Goal: Communication & Community: Answer question/provide support

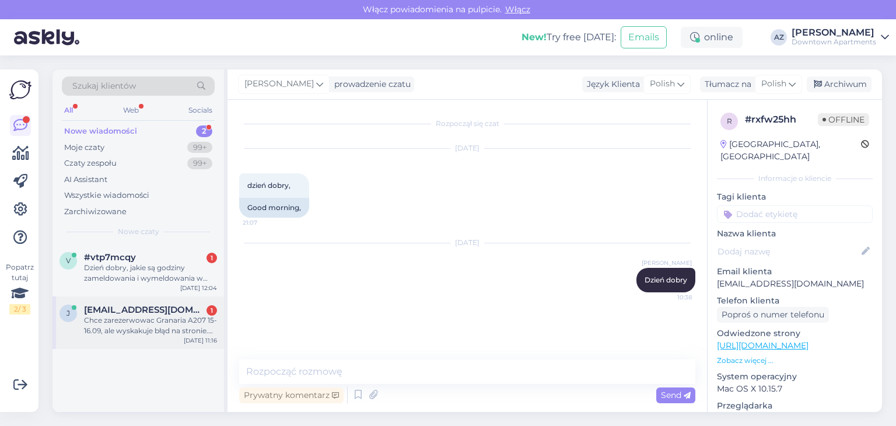
click at [170, 306] on span "[EMAIL_ADDRESS][DOMAIN_NAME]" at bounding box center [144, 309] width 121 height 10
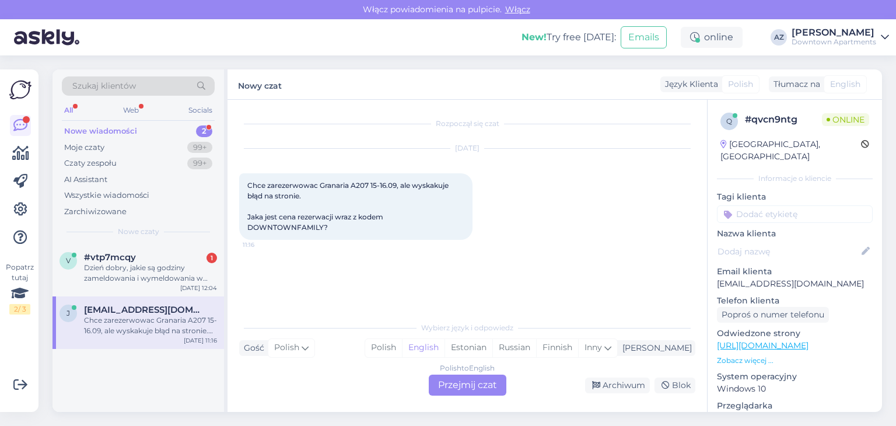
drag, startPoint x: 467, startPoint y: 399, endPoint x: 466, endPoint y: 394, distance: 5.9
click at [467, 398] on div "Rozpoczął się czat [DATE] Chce zarezerwowac Granaria A207 15-16.09, ale wyskaku…" at bounding box center [466, 256] width 479 height 312
click at [467, 390] on div "Polish to English Przejmij czat" at bounding box center [468, 384] width 78 height 21
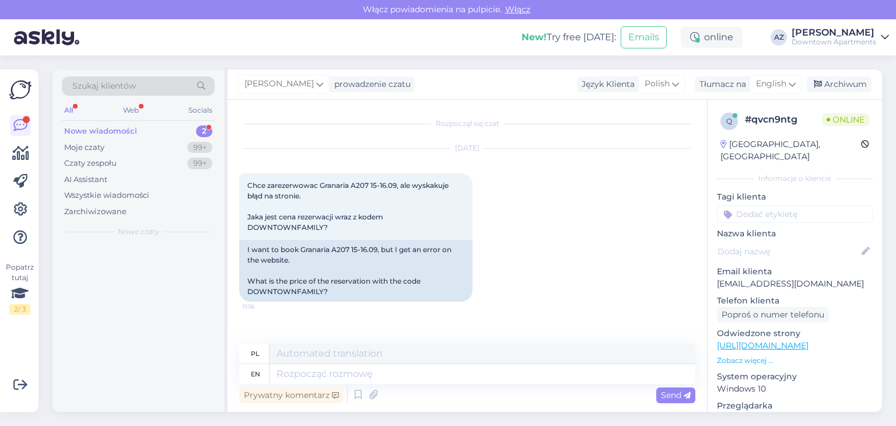
click at [466, 384] on div "Prywatny komentarz Send" at bounding box center [467, 395] width 456 height 22
click at [759, 87] on span "English" at bounding box center [771, 84] width 30 height 13
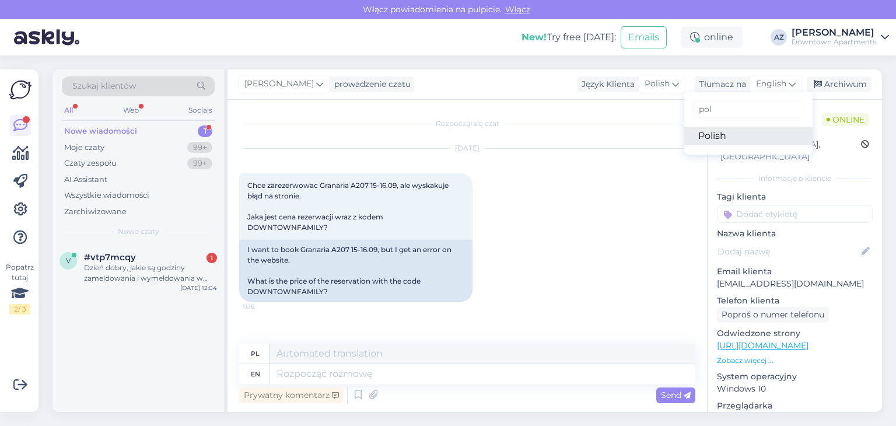
click at [735, 131] on link "Polish" at bounding box center [748, 136] width 128 height 19
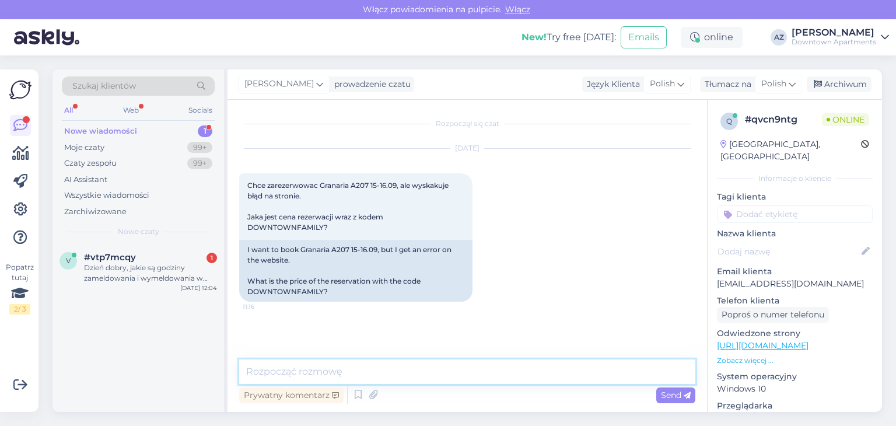
click at [361, 369] on textarea at bounding box center [467, 371] width 456 height 24
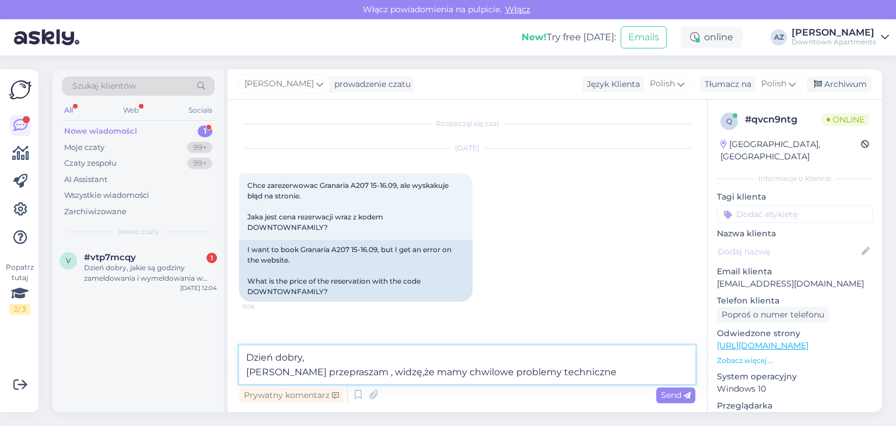
click at [378, 372] on textarea "Dzień dobry, [PERSON_NAME] przepraszam , widzę,że mamy chwilowe problemy techni…" at bounding box center [467, 364] width 456 height 38
click at [599, 374] on textarea "Dzień dobry, [PERSON_NAME] przepraszam , widzę, że mamy chwilowe problemy techn…" at bounding box center [467, 364] width 456 height 38
type textarea "Dzień dobry, [PERSON_NAME] przepraszam , widzę, że mamy chwilowe problemy techn…"
click at [664, 391] on span "Send" at bounding box center [676, 395] width 30 height 10
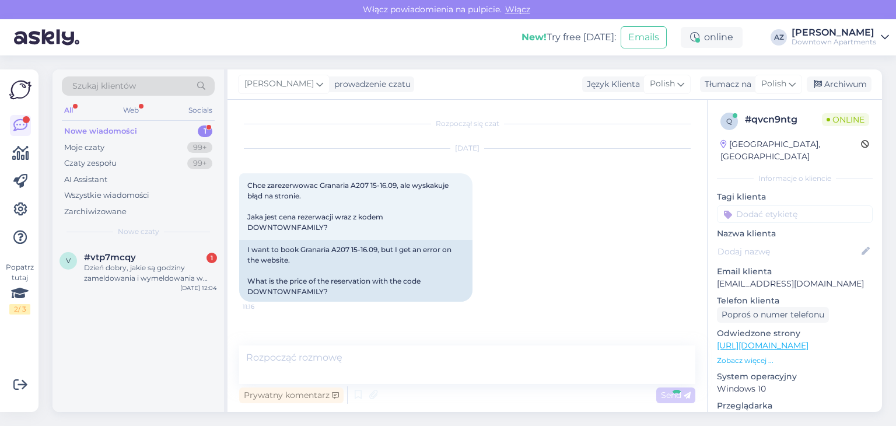
scroll to position [37, 0]
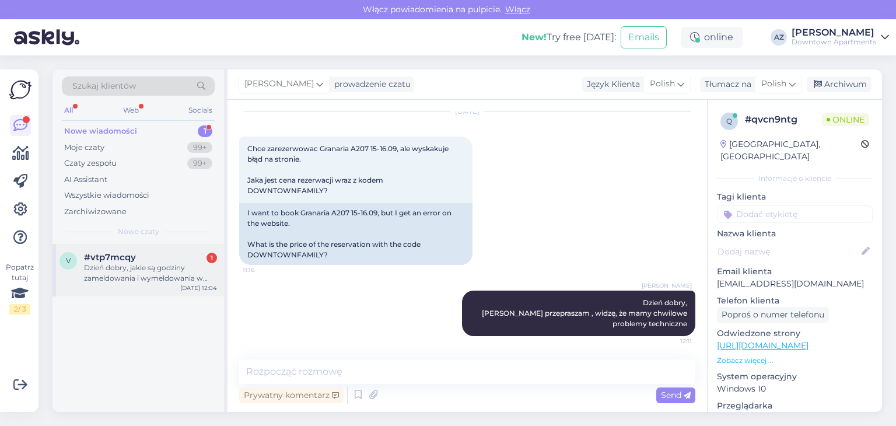
click at [162, 268] on div "Dzień dobry, jakie są godziny zameldowania i wymeldowania w apartamencie spa 33…" at bounding box center [150, 272] width 133 height 21
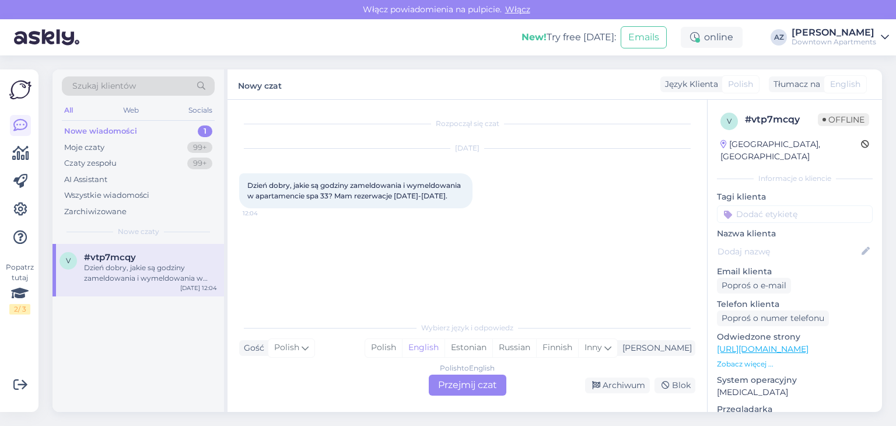
click at [461, 379] on div "Polish to English Przejmij czat" at bounding box center [468, 384] width 78 height 21
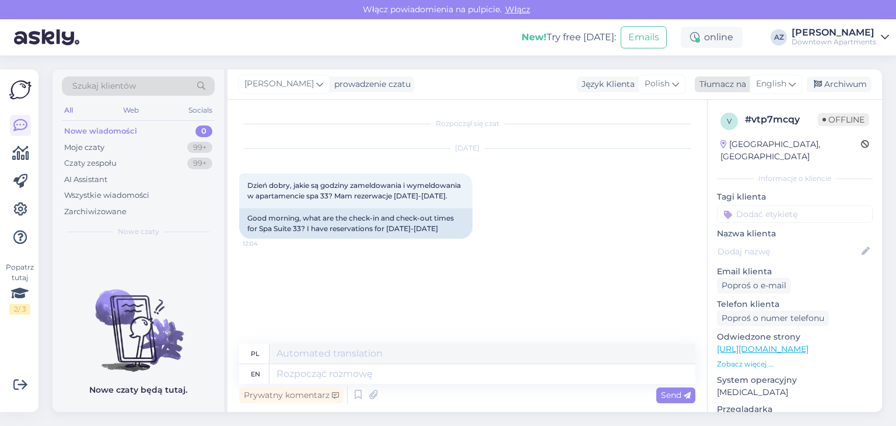
click at [763, 84] on span "English" at bounding box center [771, 84] width 30 height 13
drag, startPoint x: 732, startPoint y: 132, endPoint x: 726, endPoint y: 135, distance: 6.8
click at [732, 132] on link "Polish" at bounding box center [748, 136] width 128 height 19
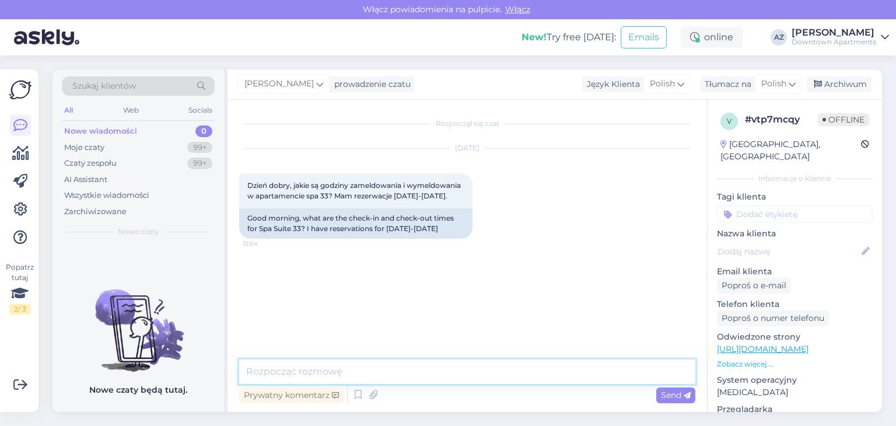
click at [313, 370] on textarea at bounding box center [467, 371] width 456 height 24
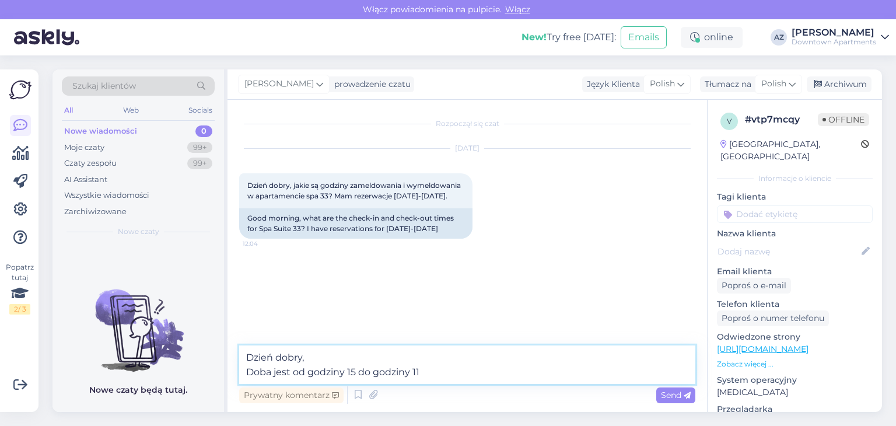
click at [432, 371] on textarea "Dzień dobry, Doba jest od godziny 15 do godziny 11" at bounding box center [467, 364] width 456 height 38
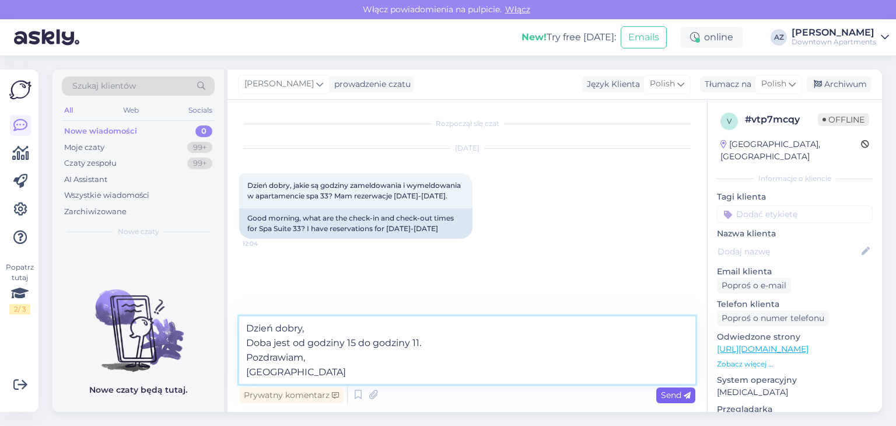
type textarea "Dzień dobry, Doba jest od godziny 15 do godziny 11. Pozdrawiam, [GEOGRAPHIC_DAT…"
drag, startPoint x: 667, startPoint y: 395, endPoint x: 648, endPoint y: 385, distance: 20.9
click at [667, 394] on span "Send" at bounding box center [676, 395] width 30 height 10
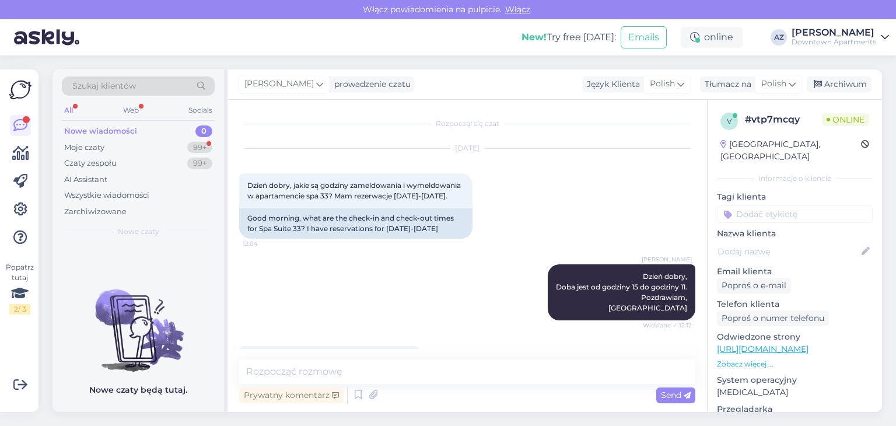
scroll to position [35, 0]
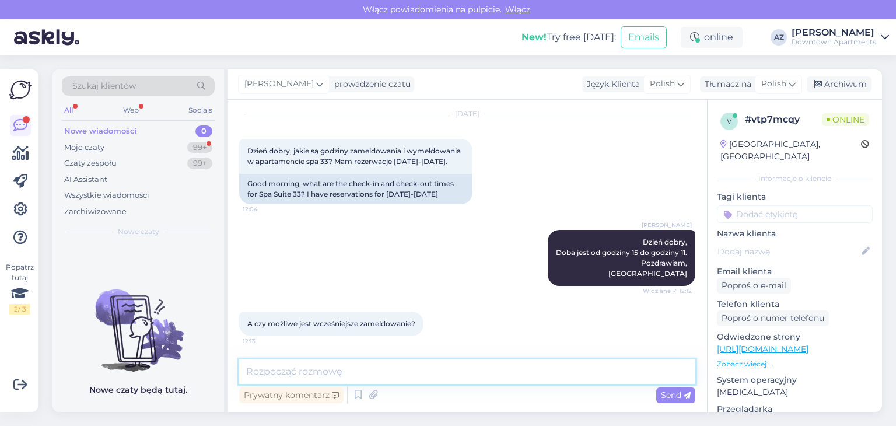
click at [366, 367] on textarea at bounding box center [467, 371] width 456 height 24
type textarea "Będziemy to wiedzieć dopiero w dniu przyjazdu"
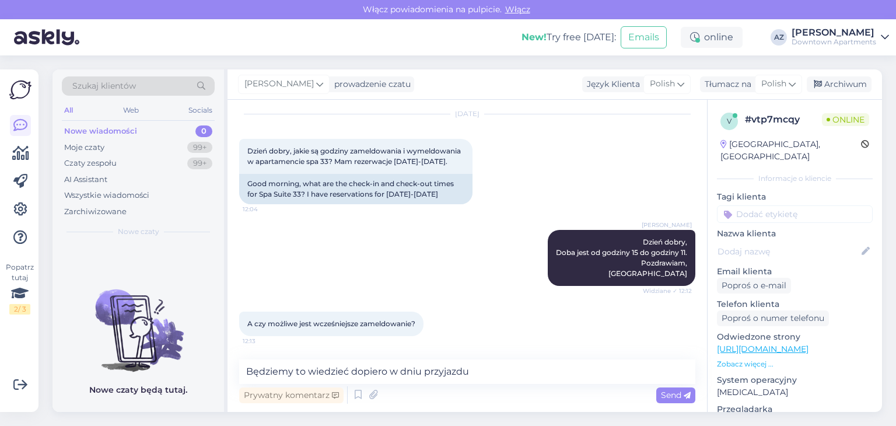
click at [668, 390] on span "Send" at bounding box center [676, 395] width 30 height 10
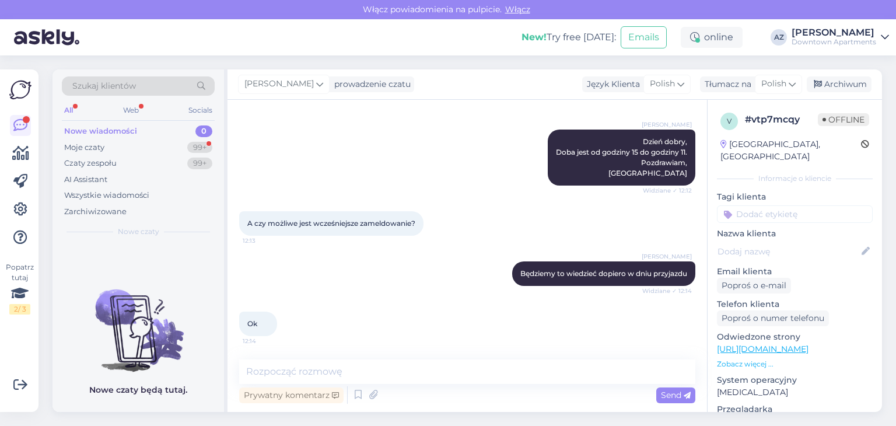
scroll to position [135, 0]
